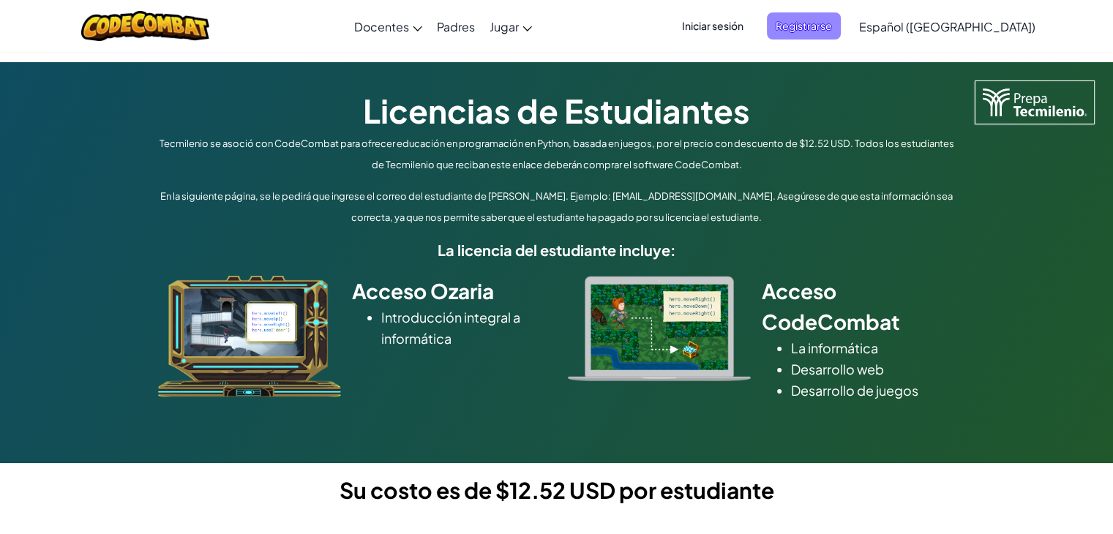
click at [831, 29] on span "Registrarse" at bounding box center [804, 25] width 74 height 27
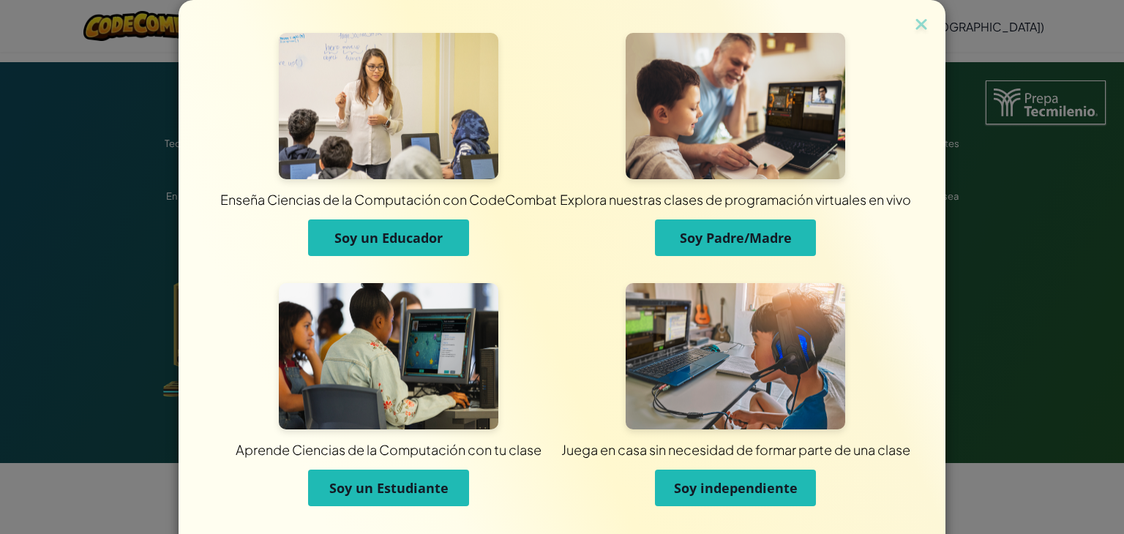
drag, startPoint x: 784, startPoint y: 490, endPoint x: 732, endPoint y: 484, distance: 52.3
click at [732, 484] on span "Soy independiente" at bounding box center [736, 488] width 124 height 18
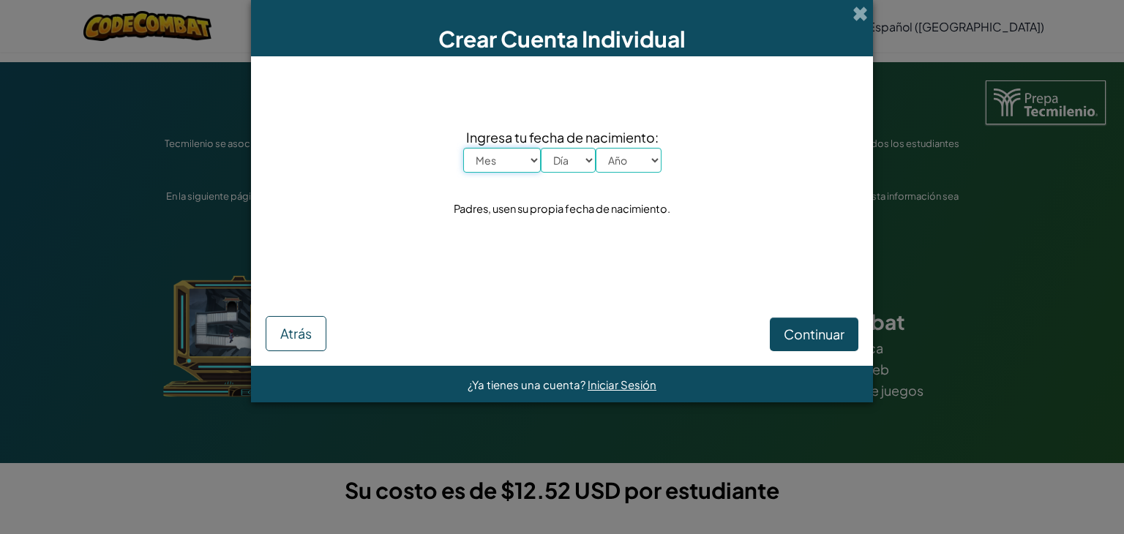
click at [499, 170] on select "Mes Enero Febrero Marzo [PERSON_NAME] [PERSON_NAME] Septiembre Octubre Noviembr…" at bounding box center [502, 160] width 78 height 25
select select "3"
click at [463, 148] on select "Mes Enero Febrero Marzo [PERSON_NAME] [PERSON_NAME] Septiembre Octubre Noviembr…" at bounding box center [502, 160] width 78 height 25
click at [566, 156] on select "Día 1 2 3 4 5 6 7 8 9 10 11 12 13 14 15 16 17 18 19 20 21 22 23 24 25 26 27 28 …" at bounding box center [568, 160] width 55 height 25
select select "2"
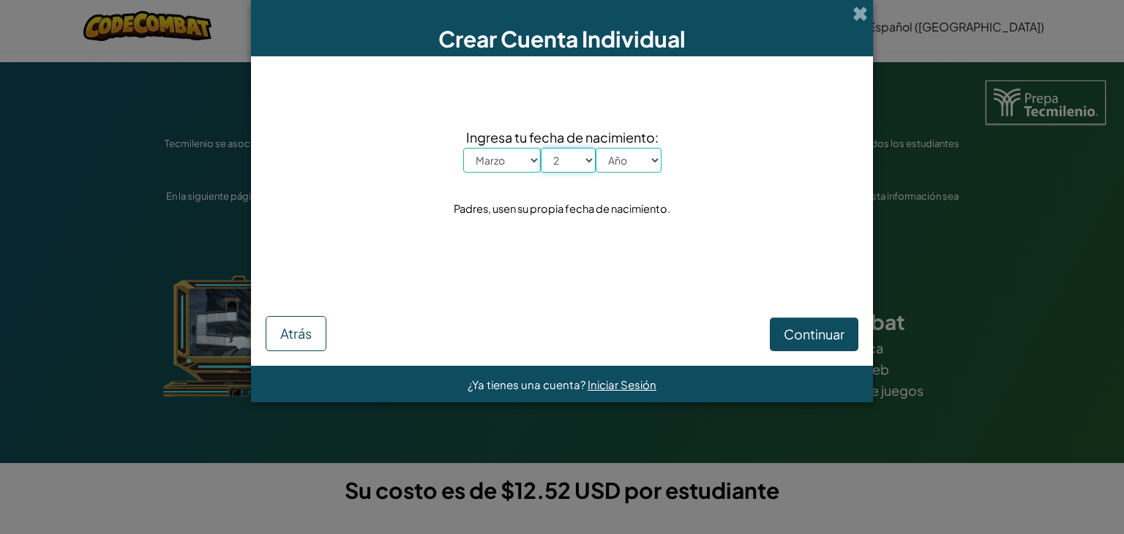
click at [541, 148] on select "Día 1 2 3 4 5 6 7 8 9 10 11 12 13 14 15 16 17 18 19 20 21 22 23 24 25 26 27 28 …" at bounding box center [568, 160] width 55 height 25
click at [620, 167] on select "Año 2025 2024 2023 2022 2021 2020 2019 2018 2017 2016 2015 2014 2013 2012 2011 …" at bounding box center [629, 160] width 66 height 25
click at [637, 160] on select "Año 2025 2024 2023 2022 2021 2020 2019 2018 2017 2016 2015 2014 2013 2012 2011 …" at bounding box center [629, 160] width 66 height 25
click at [629, 156] on select "Año 2025 2024 2023 2022 2021 2020 2019 2018 2017 2016 2015 2014 2013 2012 2011 …" at bounding box center [629, 160] width 66 height 25
click at [650, 150] on select "Año 2025 2024 2023 2022 2021 2020 2019 2018 2017 2016 2015 2014 2013 2012 2011 …" at bounding box center [629, 160] width 66 height 25
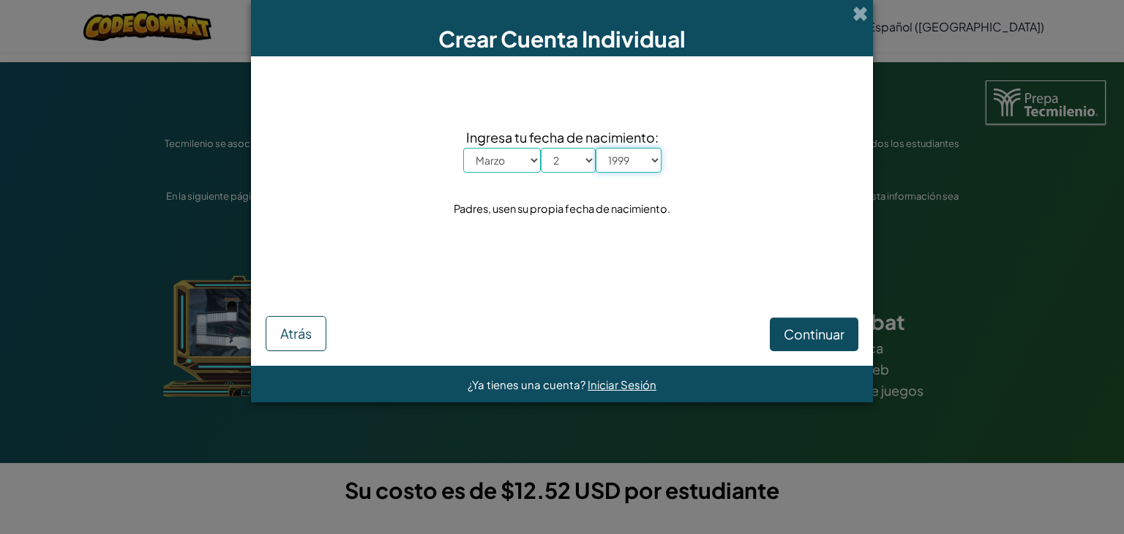
select select "1981"
click at [596, 148] on select "Año 2025 2024 2023 2022 2021 2020 2019 2018 2017 2016 2015 2014 2013 2012 2011 …" at bounding box center [629, 160] width 66 height 25
click at [460, 110] on div "Ingresa tu fecha de nacimiento: Mes Enero Febrero Marzo [PERSON_NAME] [PERSON_N…" at bounding box center [562, 173] width 593 height 204
click at [809, 336] on span "Continuar" at bounding box center [814, 334] width 61 height 17
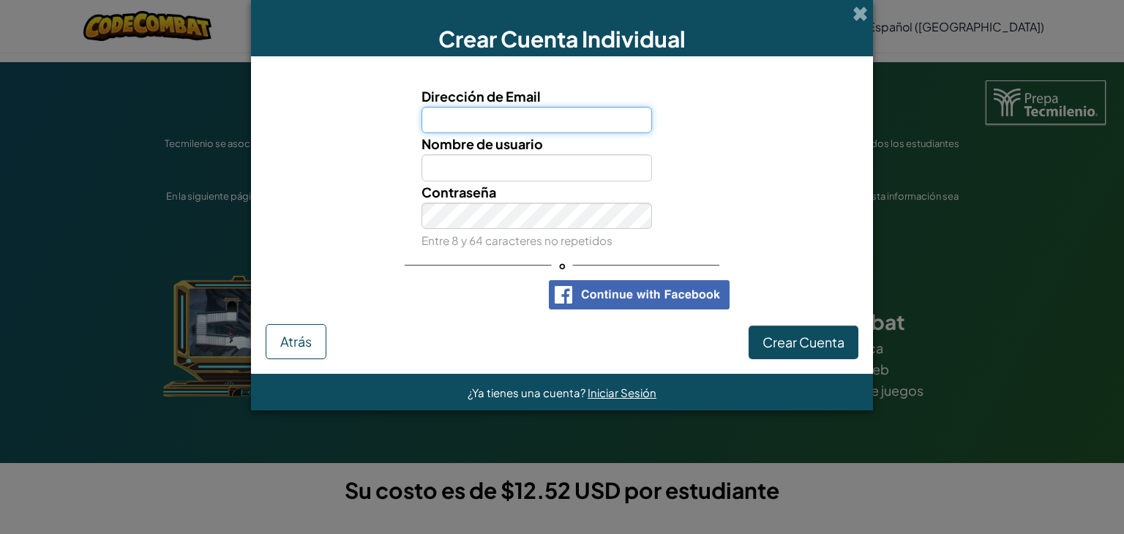
type input "0"
type input "[EMAIL_ADDRESS][DOMAIN_NAME]"
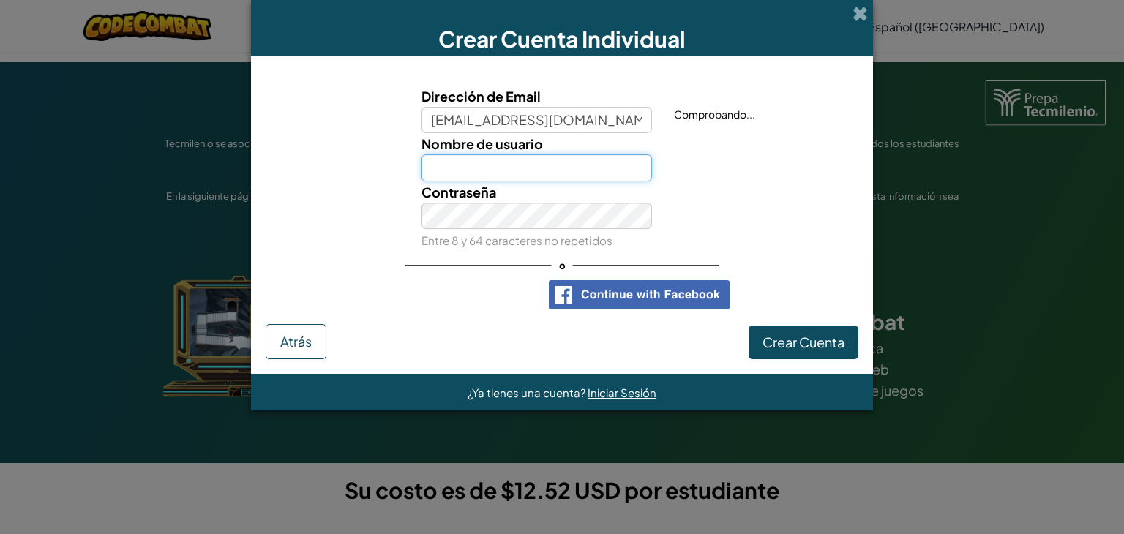
click at [559, 174] on input "Nombre de usuario" at bounding box center [536, 167] width 231 height 27
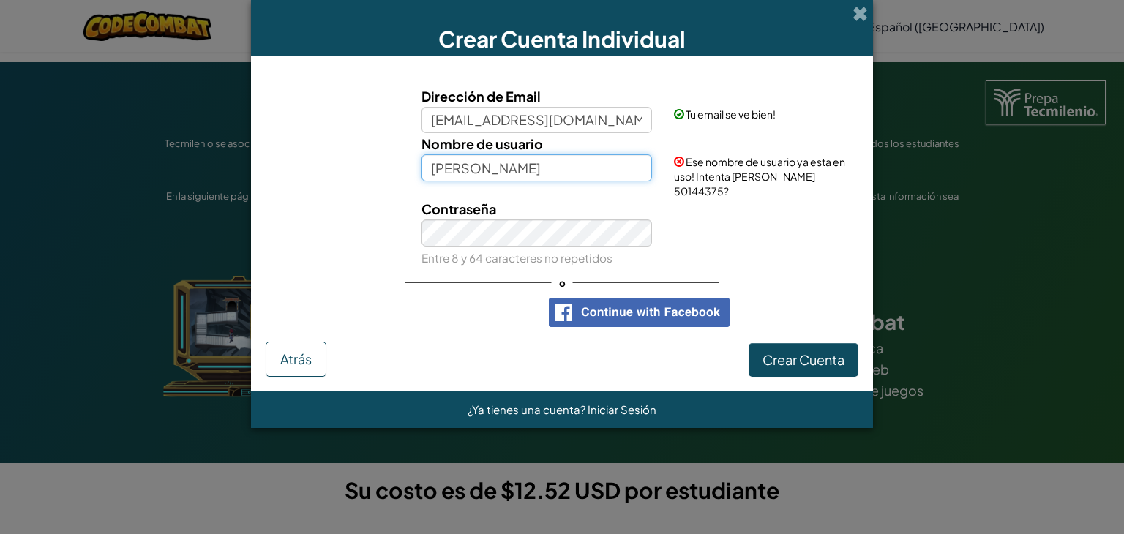
click at [513, 169] on input "[PERSON_NAME]" at bounding box center [536, 167] width 231 height 27
type input "santiago"
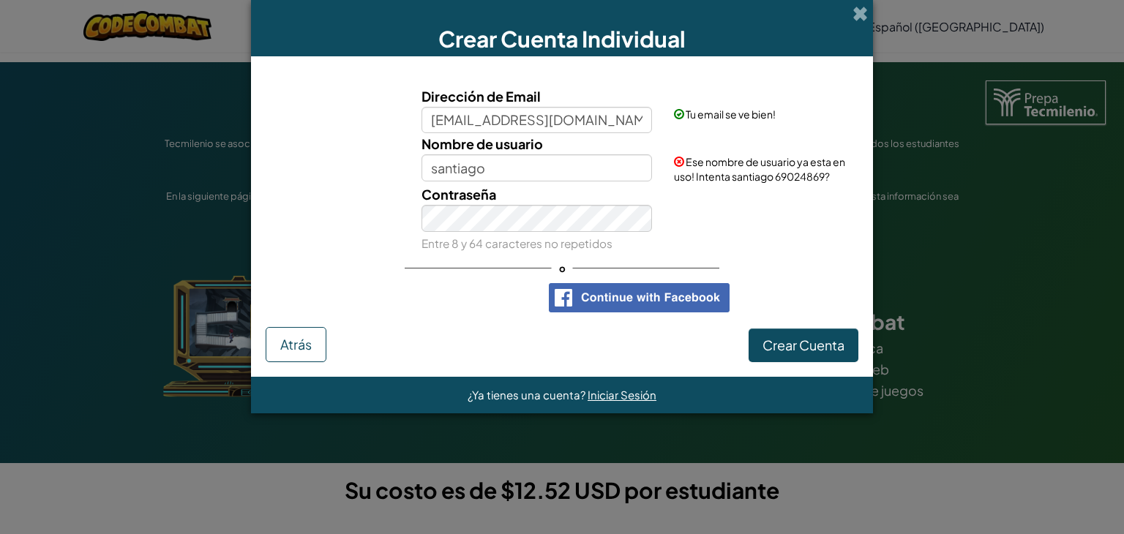
click at [527, 182] on div "Nombre de usuario santiago Ese nombre de usuario ya esta en uso! Intenta santia…" at bounding box center [561, 158] width 607 height 50
drag, startPoint x: 515, startPoint y: 176, endPoint x: 410, endPoint y: 168, distance: 105.0
click at [410, 168] on div "Nombre de usuario santiago" at bounding box center [536, 157] width 253 height 48
type input "[PERSON_NAME]"
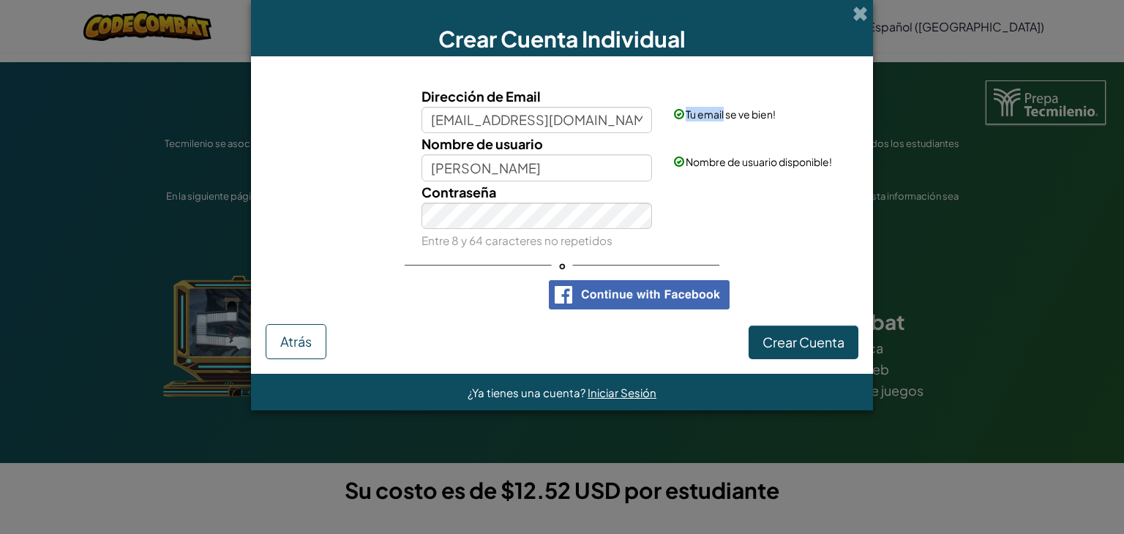
drag, startPoint x: 771, startPoint y: 92, endPoint x: 724, endPoint y: 84, distance: 46.8
click at [724, 84] on div "Dirección de Email [EMAIL_ADDRESS][DOMAIN_NAME] Tu email se ve bien! Nombre de …" at bounding box center [562, 198] width 593 height 254
click at [761, 209] on div "Contraseña Entre 8 y 64 caracteres no repetidos" at bounding box center [561, 216] width 607 height 70
drag, startPoint x: 814, startPoint y: 332, endPoint x: 821, endPoint y: 329, distance: 8.2
click at [821, 329] on button "Crear Cuenta" at bounding box center [804, 343] width 110 height 34
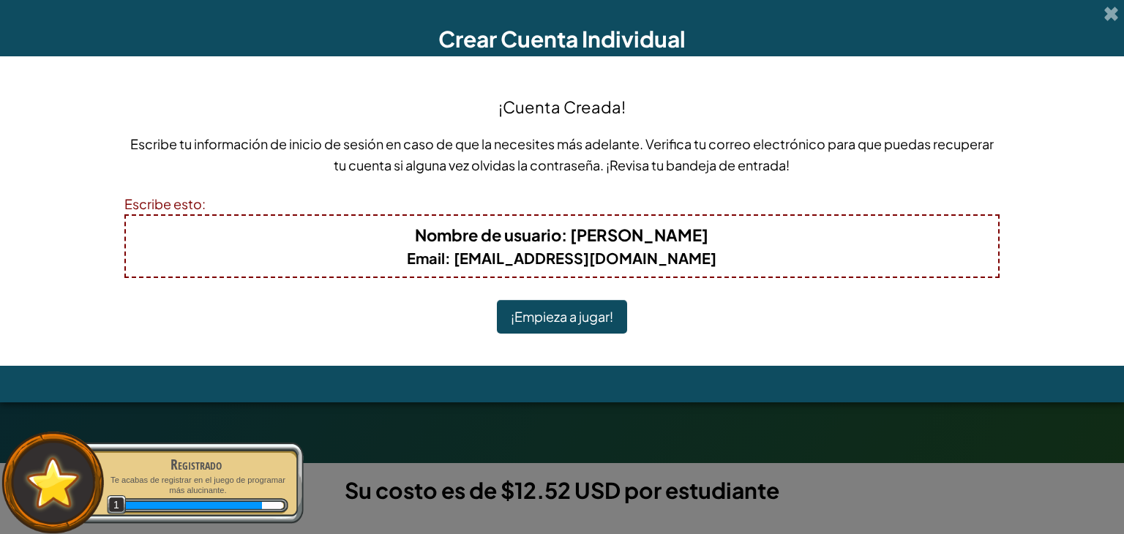
click at [1076, 235] on div "¡Cuenta Creada! Escribe tu información de inicio de sesión en caso de que la ne…" at bounding box center [562, 211] width 1124 height 310
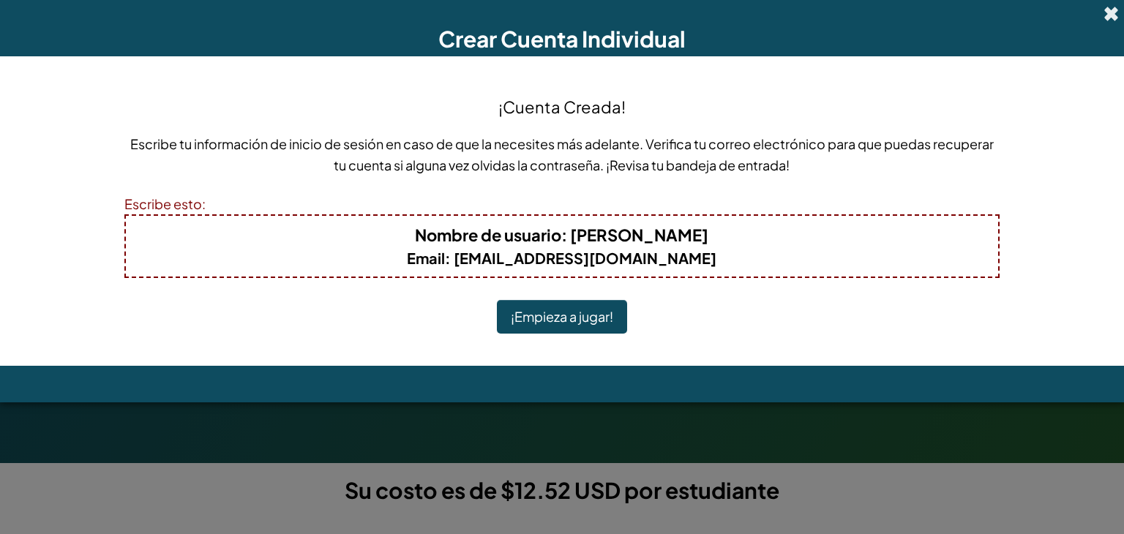
click at [1111, 12] on span at bounding box center [1110, 13] width 15 height 15
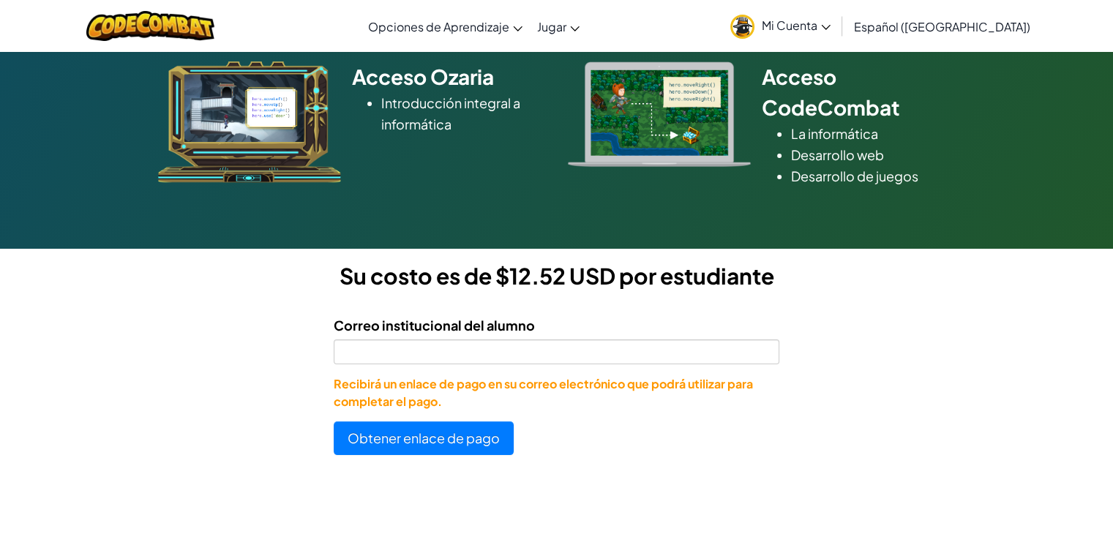
scroll to position [211, 0]
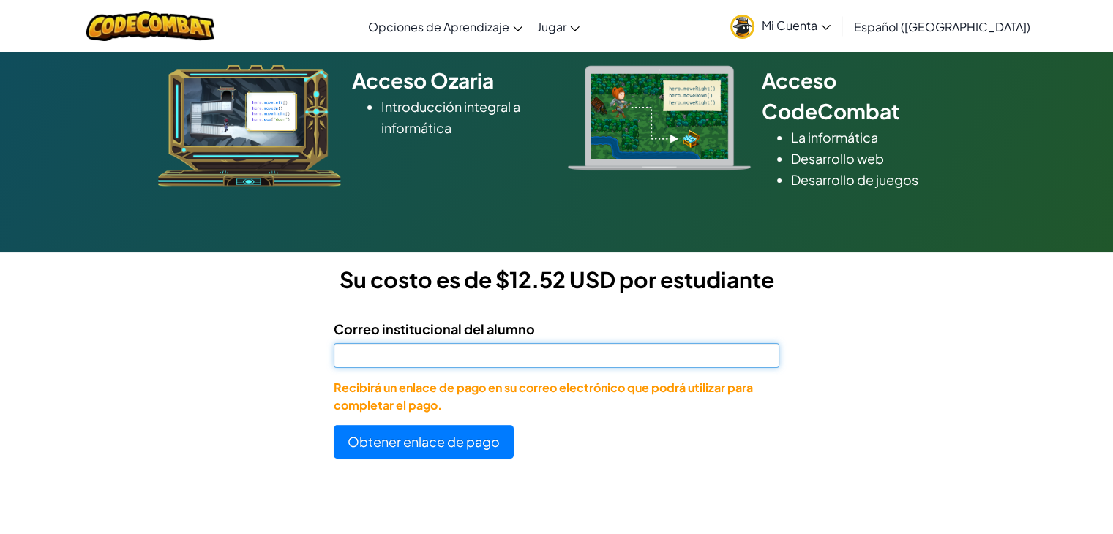
click at [640, 359] on input "Correo institucional del alumno" at bounding box center [556, 355] width 445 height 25
type input "[EMAIL_ADDRESS][DOMAIN_NAME]"
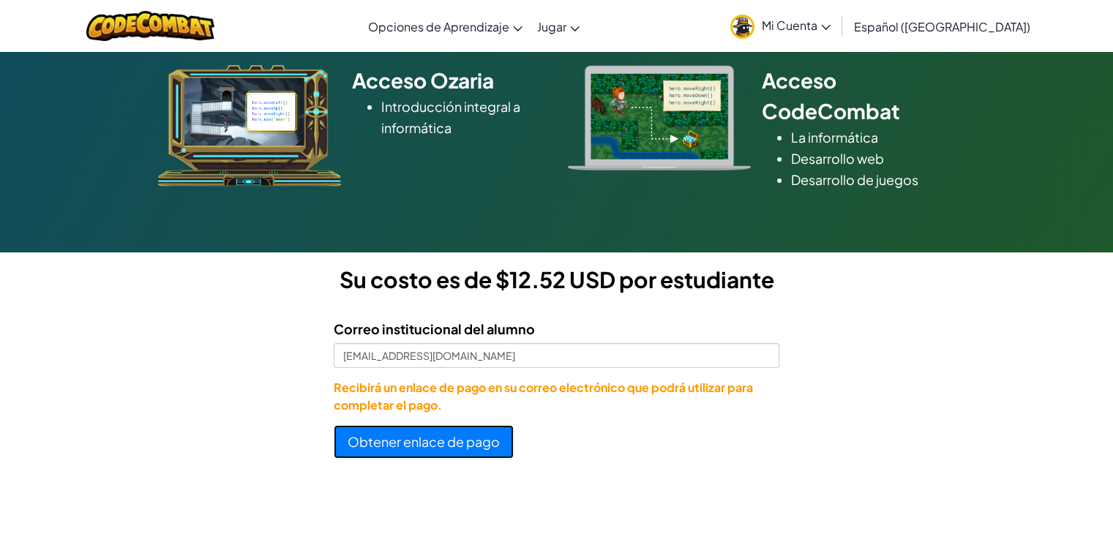
click at [365, 449] on button "Obtener enlace de pago" at bounding box center [424, 442] width 180 height 34
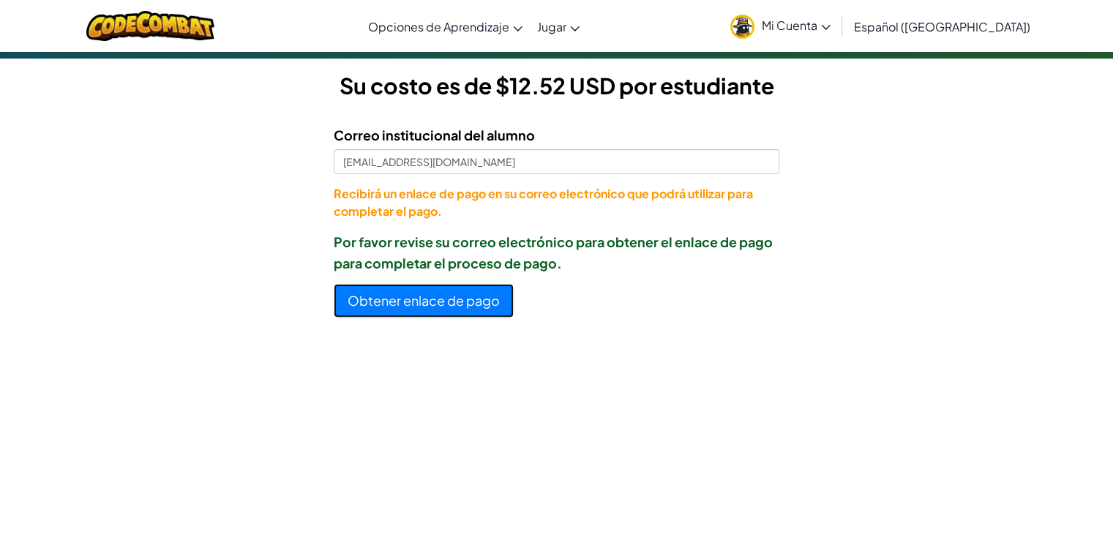
scroll to position [410, 0]
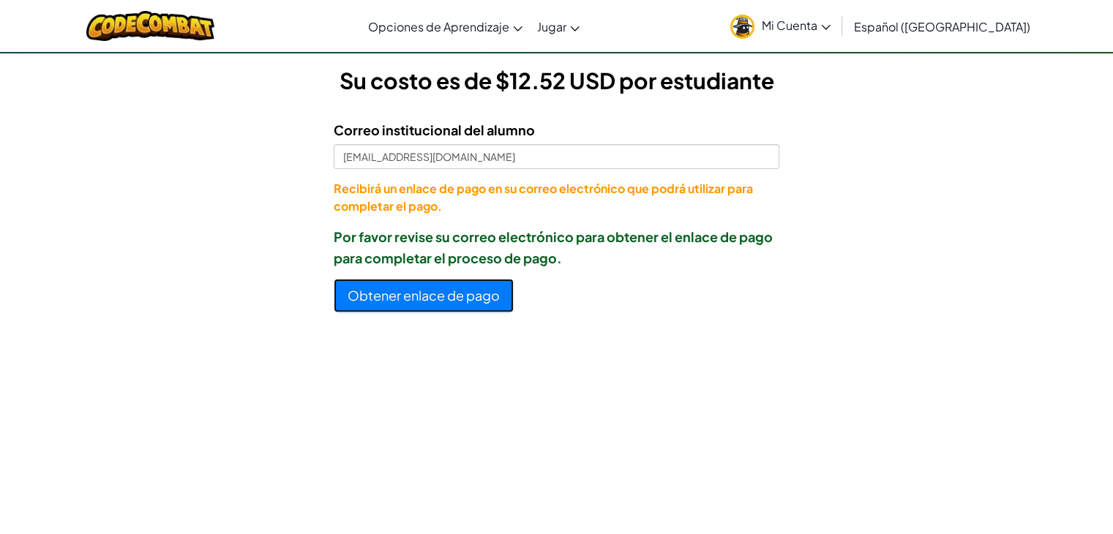
click at [438, 293] on button "Obtener enlace de pago" at bounding box center [424, 296] width 180 height 34
click at [838, 33] on link "Mi Cuenta" at bounding box center [780, 26] width 115 height 46
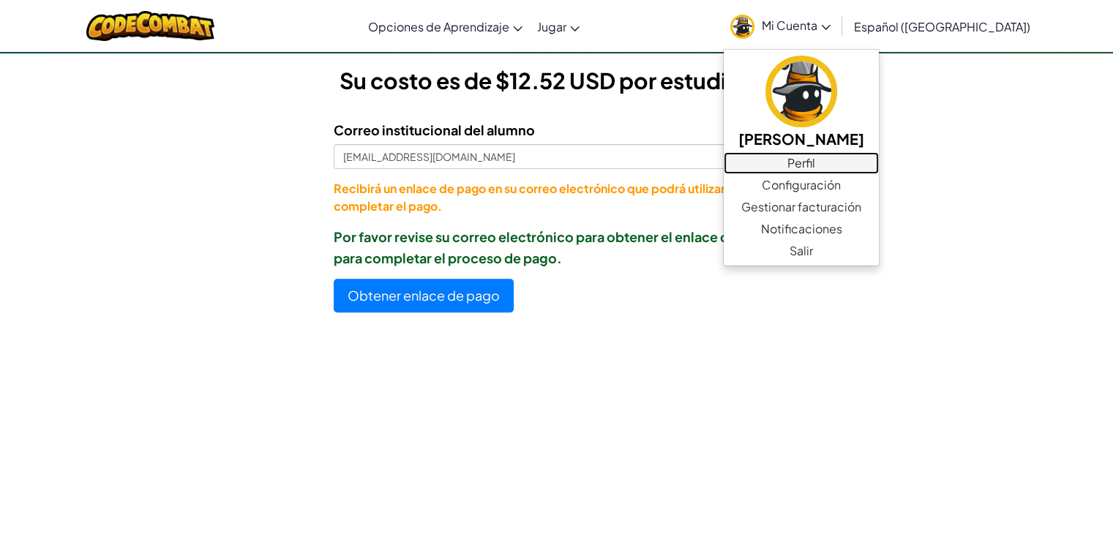
click at [855, 165] on link "Perfil" at bounding box center [801, 163] width 155 height 22
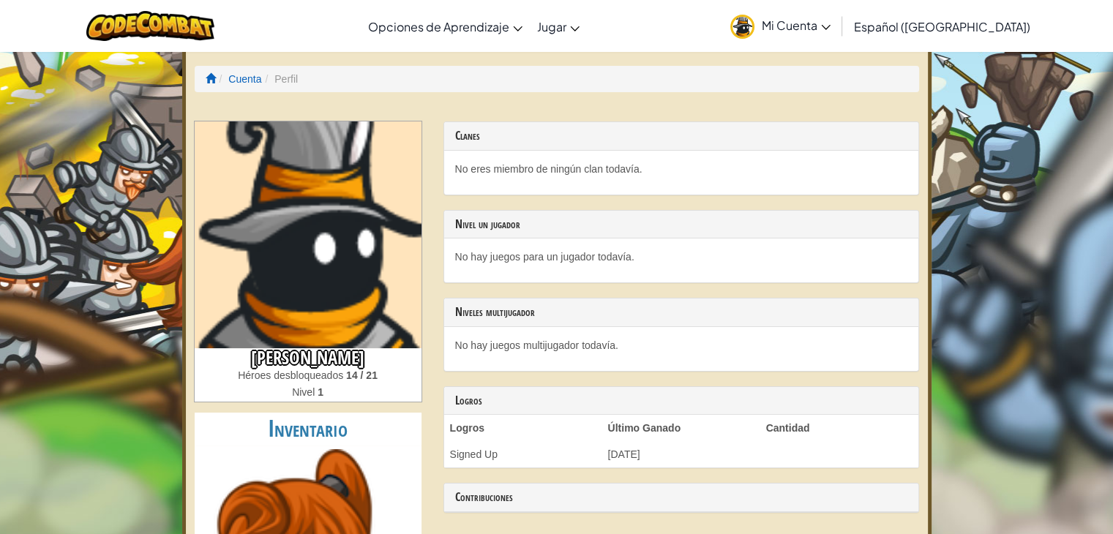
click at [827, 19] on span "Mi Cuenta" at bounding box center [796, 25] width 69 height 15
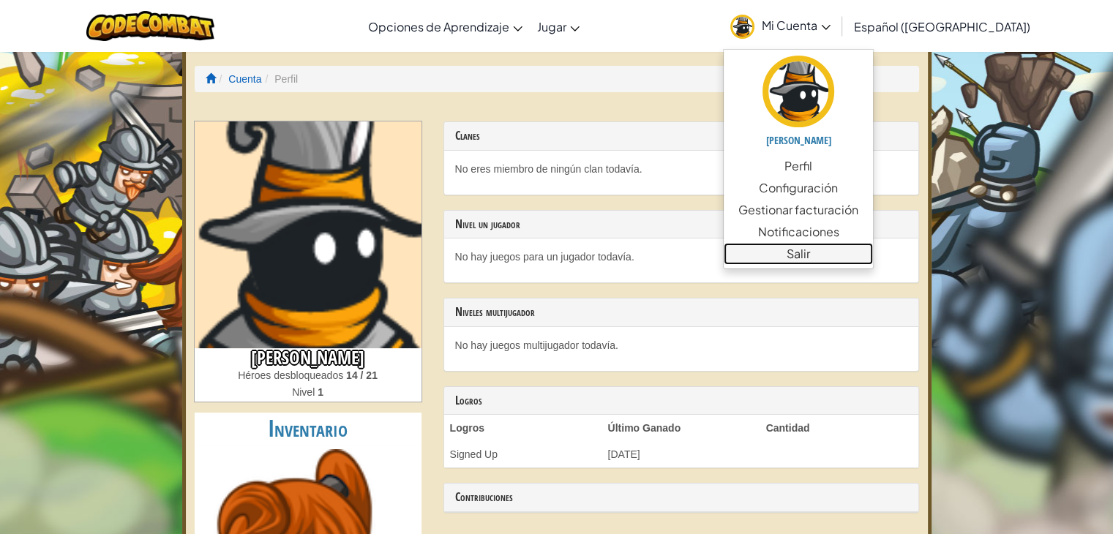
click at [869, 244] on link "Salir" at bounding box center [798, 254] width 149 height 22
